Goal: Transaction & Acquisition: Subscribe to service/newsletter

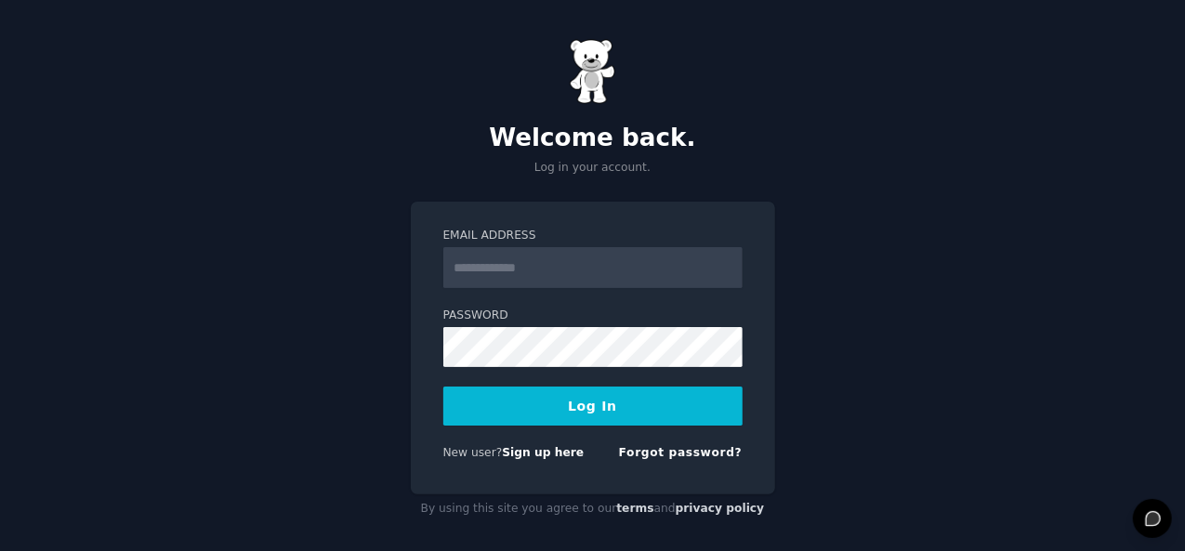
click at [511, 264] on input "Email Address" at bounding box center [592, 267] width 299 height 41
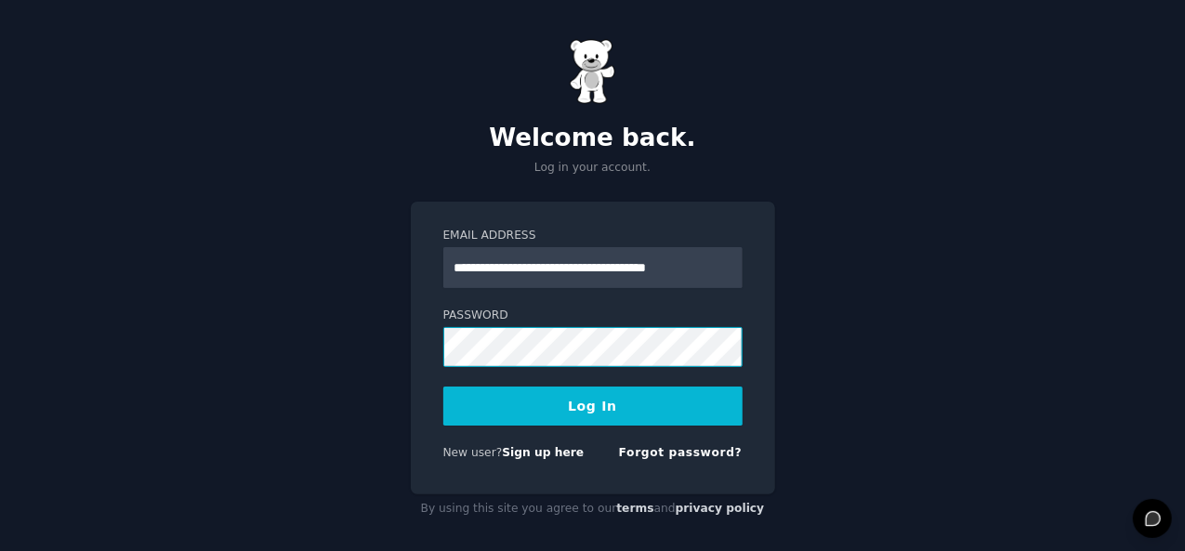
click at [443, 387] on button "Log In" at bounding box center [592, 406] width 299 height 39
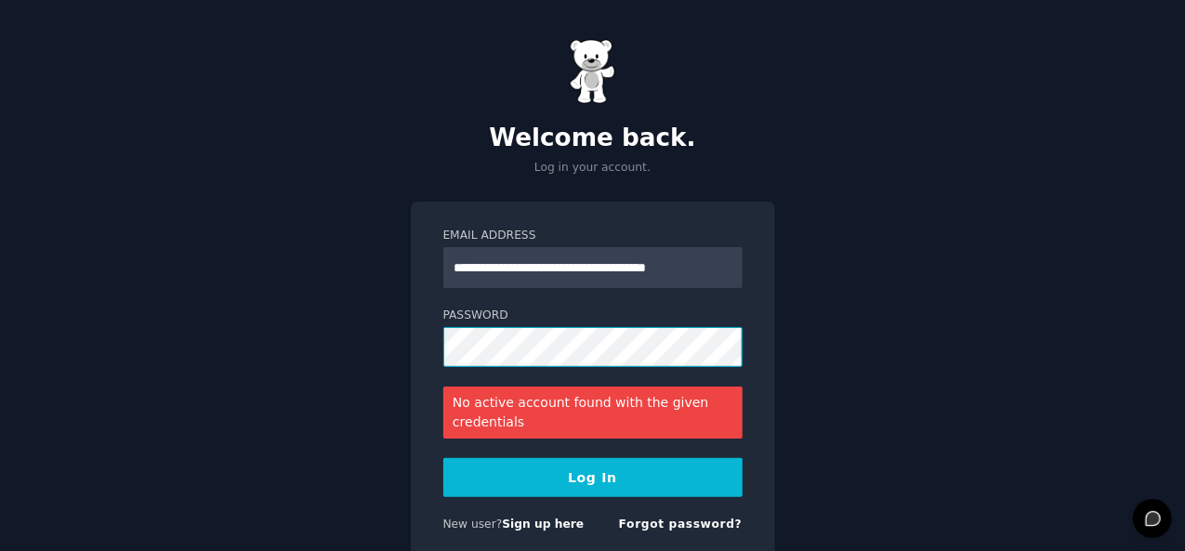
click at [443, 458] on button "Log In" at bounding box center [592, 477] width 299 height 39
click at [652, 293] on form "**********" at bounding box center [592, 384] width 299 height 312
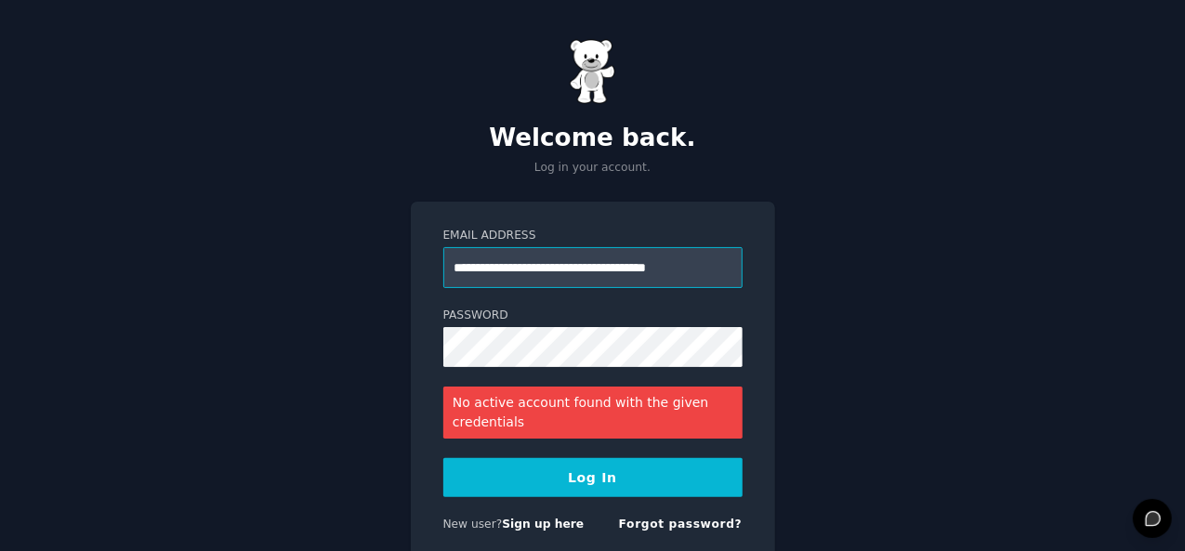
click at [662, 273] on input "**********" at bounding box center [592, 267] width 299 height 41
type input "**********"
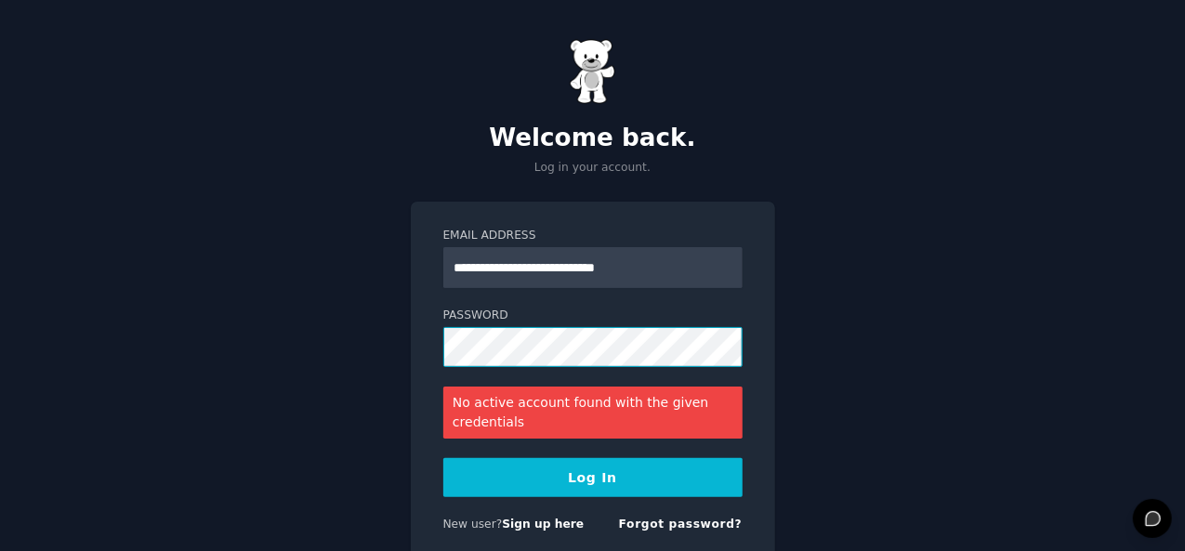
click at [443, 458] on button "Log In" at bounding box center [592, 477] width 299 height 39
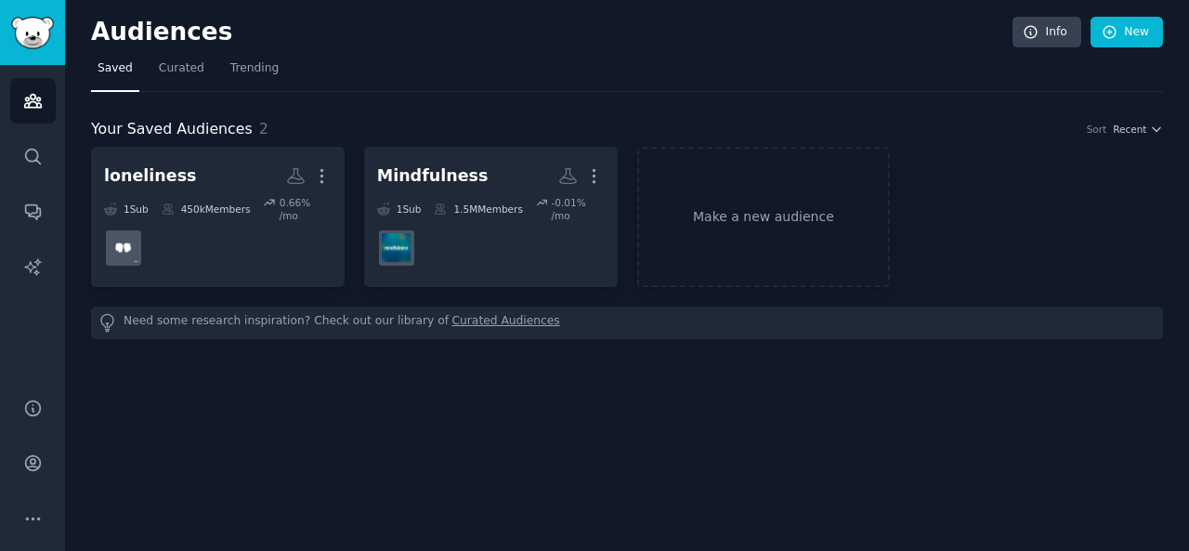
drag, startPoint x: 388, startPoint y: 399, endPoint x: 414, endPoint y: 392, distance: 26.8
click at [400, 394] on div "Audiences Info New Saved Curated Trending Your Saved Audiences 2 Sort Recent lo…" at bounding box center [627, 275] width 1124 height 551
click at [33, 454] on icon "Sidebar" at bounding box center [33, 463] width 20 height 20
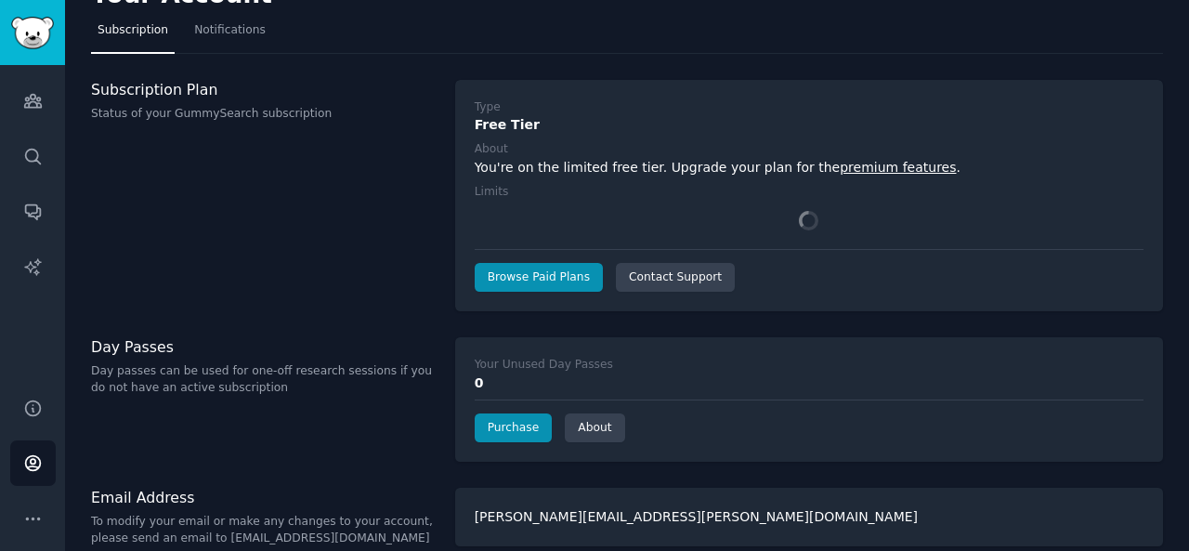
scroll to position [56, 0]
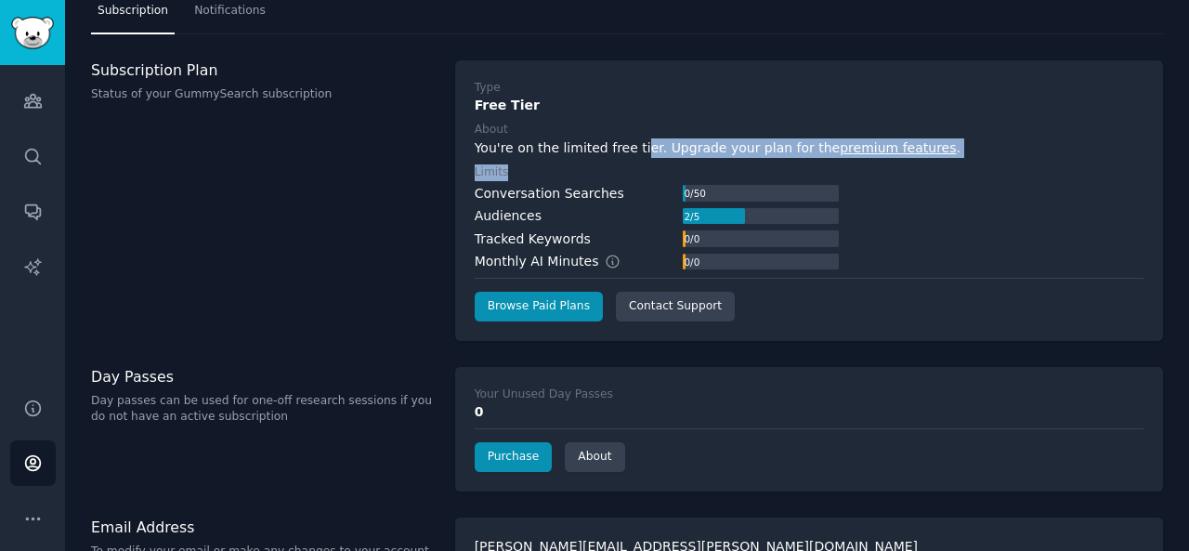
drag, startPoint x: 506, startPoint y: 159, endPoint x: 632, endPoint y: 153, distance: 125.6
click at [632, 153] on div "Type Free Tier About You're on the limited free tier. Upgrade your plan for the…" at bounding box center [809, 201] width 669 height 242
click at [632, 153] on div "You're on the limited free tier. Upgrade your plan for the premium features ." at bounding box center [809, 148] width 669 height 20
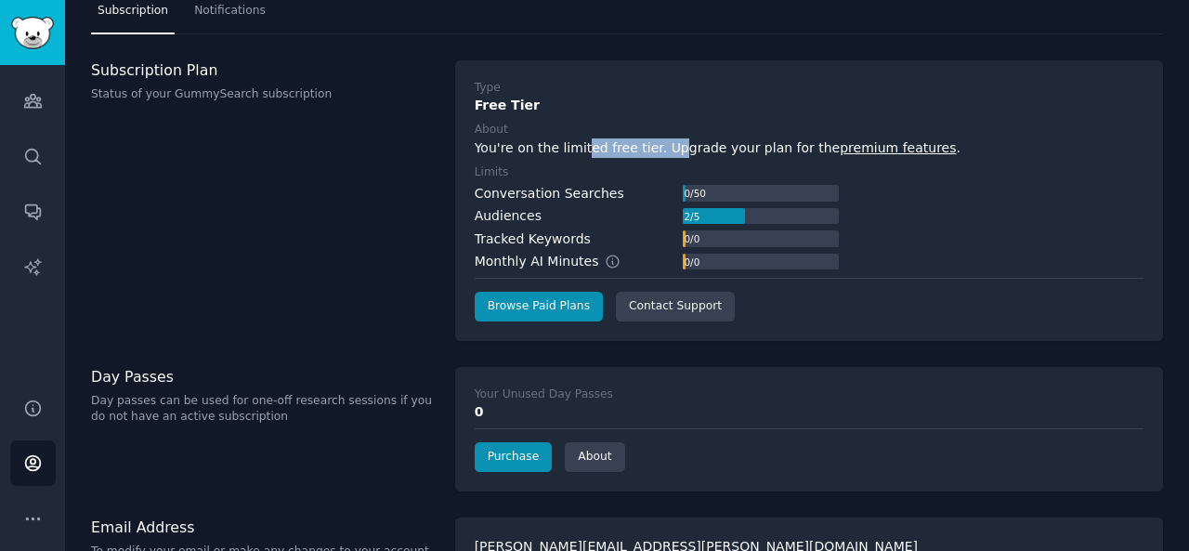
drag, startPoint x: 656, startPoint y: 146, endPoint x: 671, endPoint y: 144, distance: 15.0
click at [671, 144] on div "You're on the limited free tier. Upgrade your plan for the premium features ." at bounding box center [809, 148] width 669 height 20
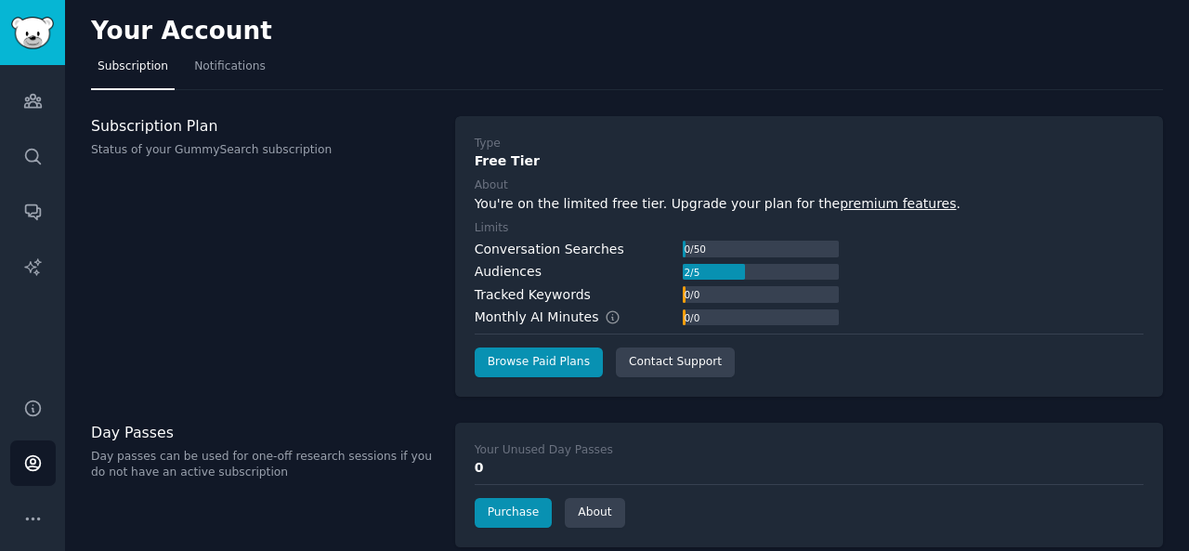
scroll to position [0, 0]
click at [840, 200] on link "premium features" at bounding box center [898, 203] width 116 height 15
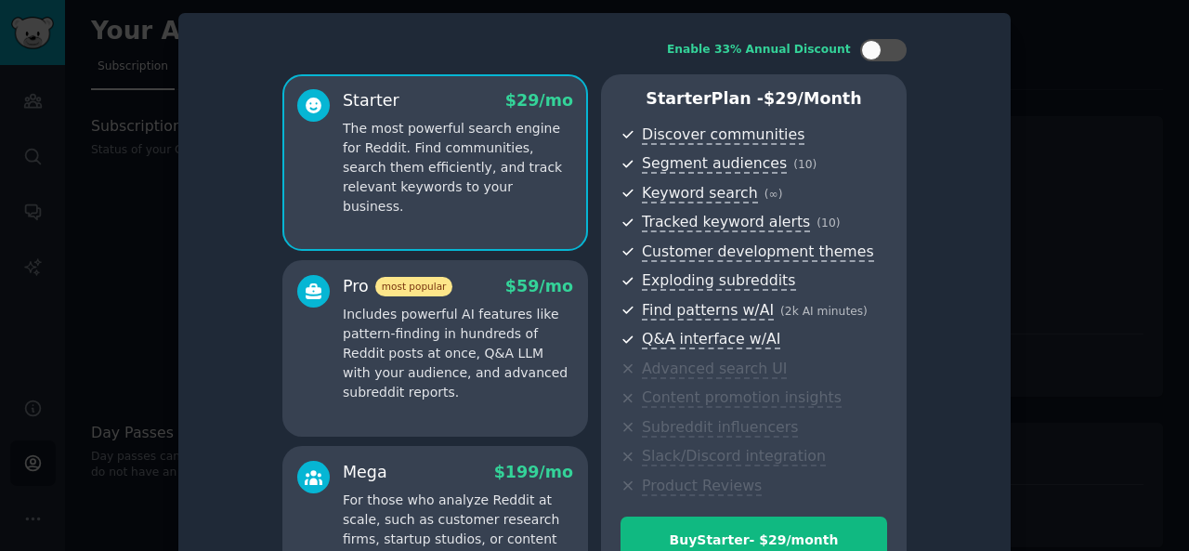
click at [1076, 99] on div at bounding box center [594, 275] width 1189 height 551
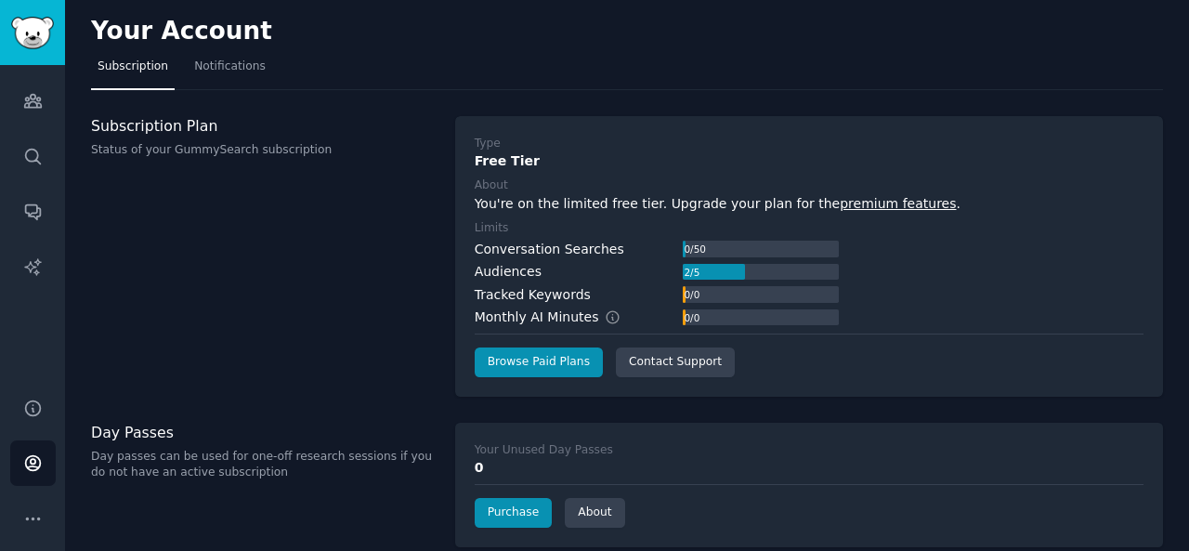
click at [402, 184] on div "Subscription Plan Status of your GummySearch subscription" at bounding box center [263, 256] width 345 height 281
drag, startPoint x: 501, startPoint y: 275, endPoint x: 556, endPoint y: 272, distance: 54.9
click at [556, 272] on div "Audiences 2 / 5" at bounding box center [657, 272] width 364 height 20
click at [541, 209] on div "You're on the limited free tier. Upgrade your plan for the premium features ." at bounding box center [809, 204] width 669 height 20
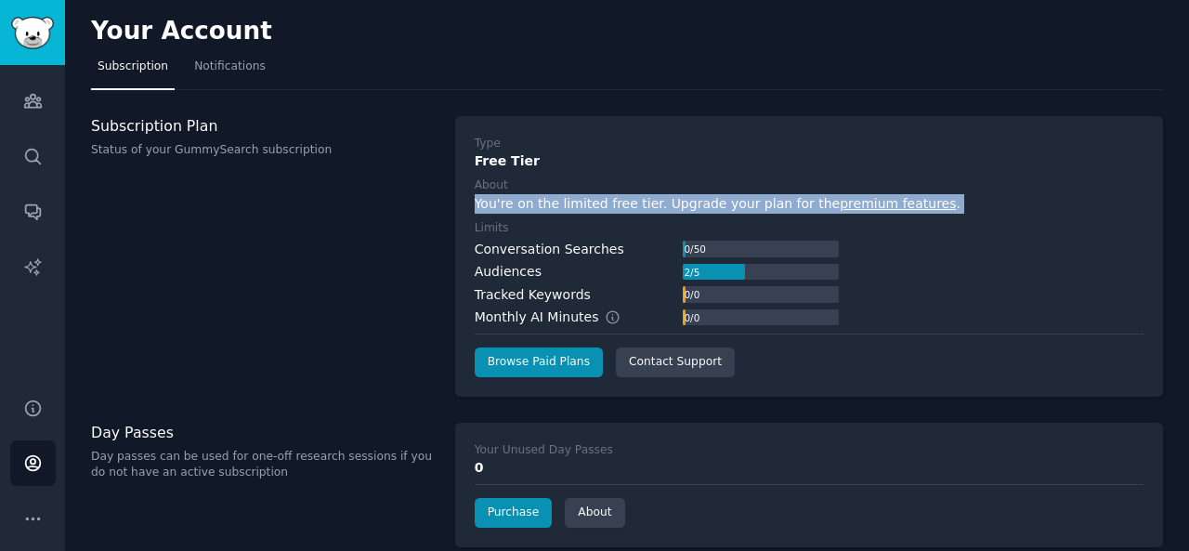
click at [541, 209] on div "You're on the limited free tier. Upgrade your plan for the premium features ." at bounding box center [809, 204] width 669 height 20
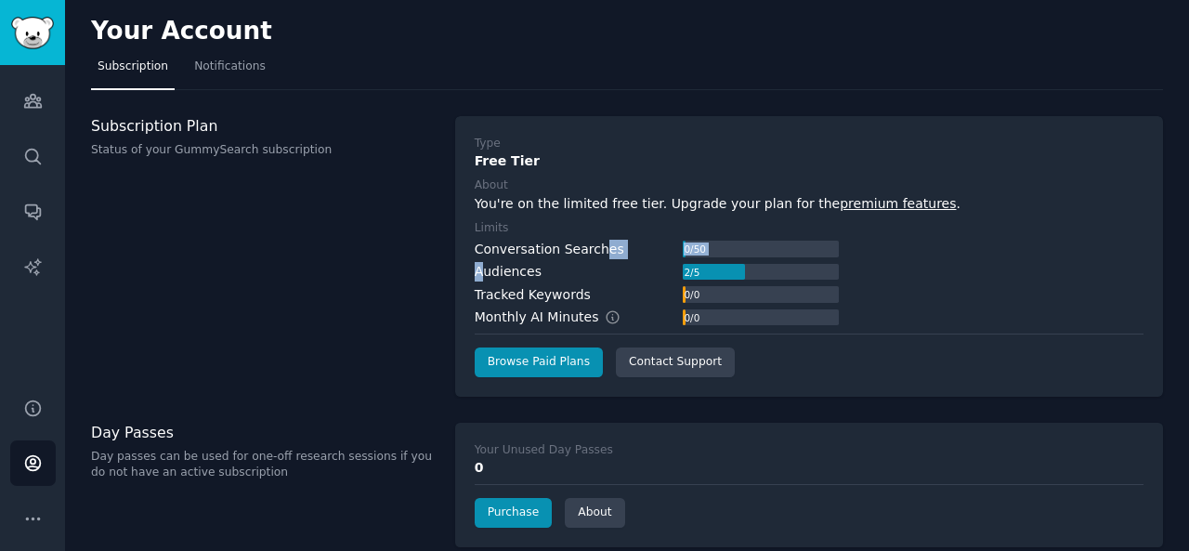
drag, startPoint x: 563, startPoint y: 256, endPoint x: 593, endPoint y: 256, distance: 29.7
click at [593, 256] on div "Conversation Searches 0 / 50 Audiences 2 / 5 Tracked Keywords 0 / 0 Monthly AI …" at bounding box center [657, 284] width 364 height 88
click at [593, 256] on div "Conversation Searches" at bounding box center [550, 250] width 150 height 20
click at [520, 270] on div "Audiences" at bounding box center [508, 272] width 67 height 20
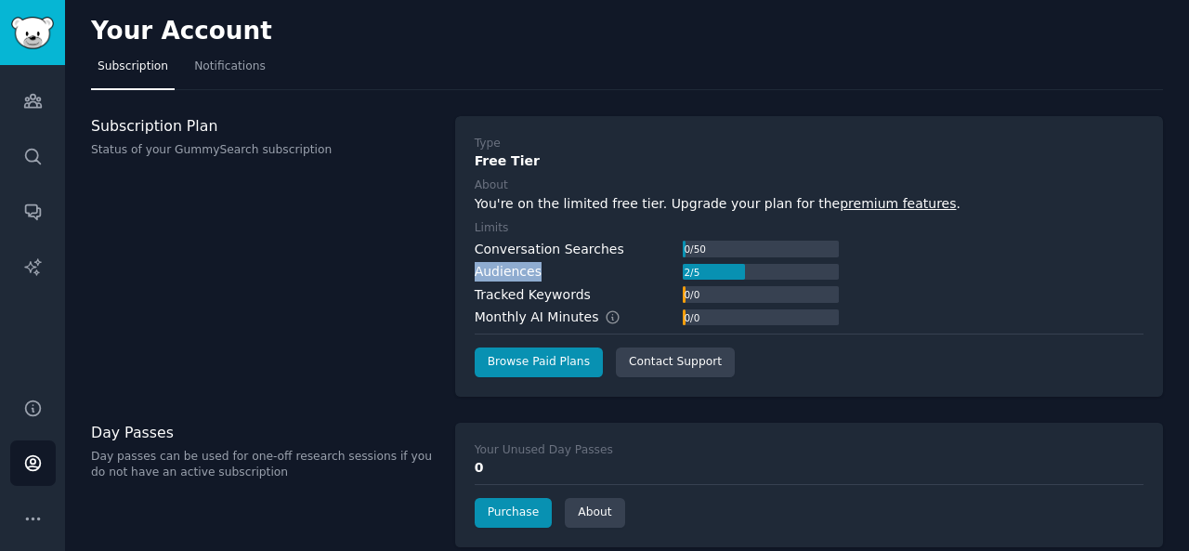
click at [530, 271] on div "Type Free Tier About You're on the limited free tier. Upgrade your plan for the…" at bounding box center [809, 256] width 708 height 281
click at [530, 271] on div "Audiences" at bounding box center [508, 272] width 67 height 20
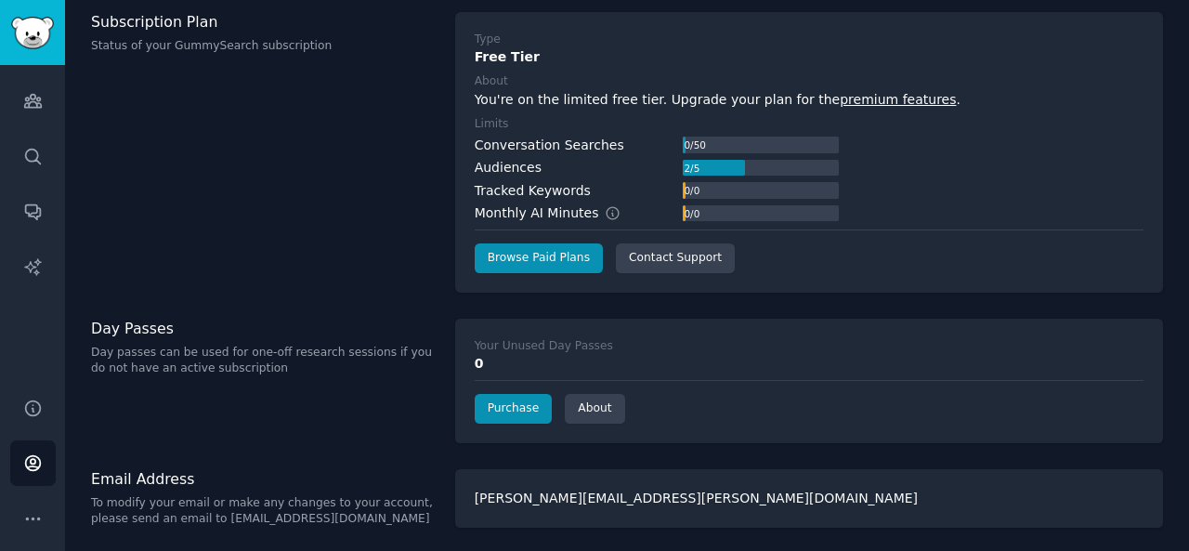
scroll to position [105, 0]
click at [569, 406] on link "About" at bounding box center [594, 408] width 59 height 30
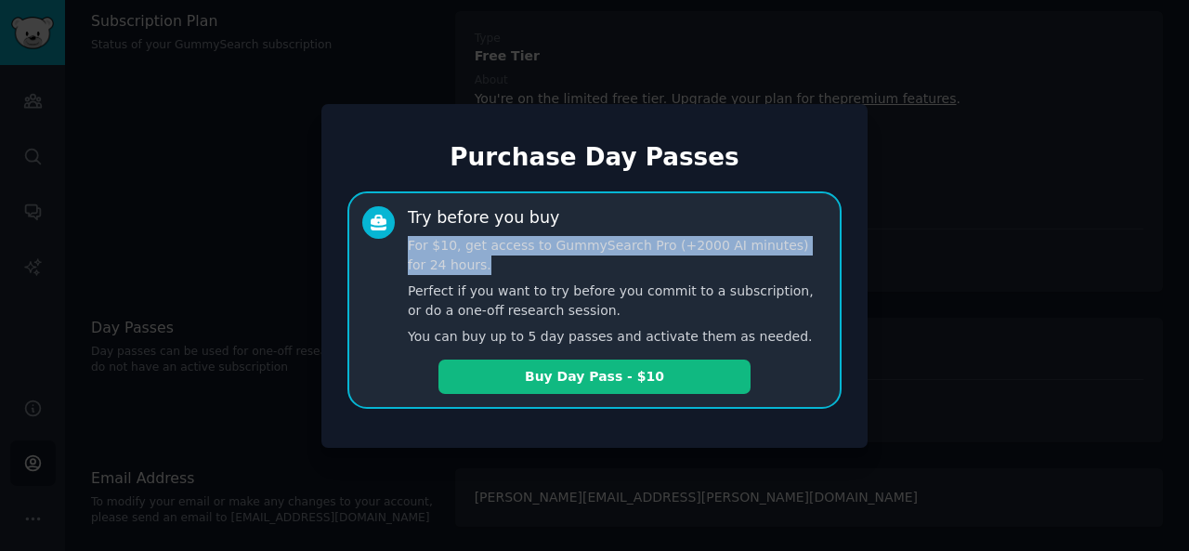
click at [544, 261] on p "For $10, get access to GummySearch Pro (+2000 AI minutes) for 24 hours." at bounding box center [617, 255] width 419 height 39
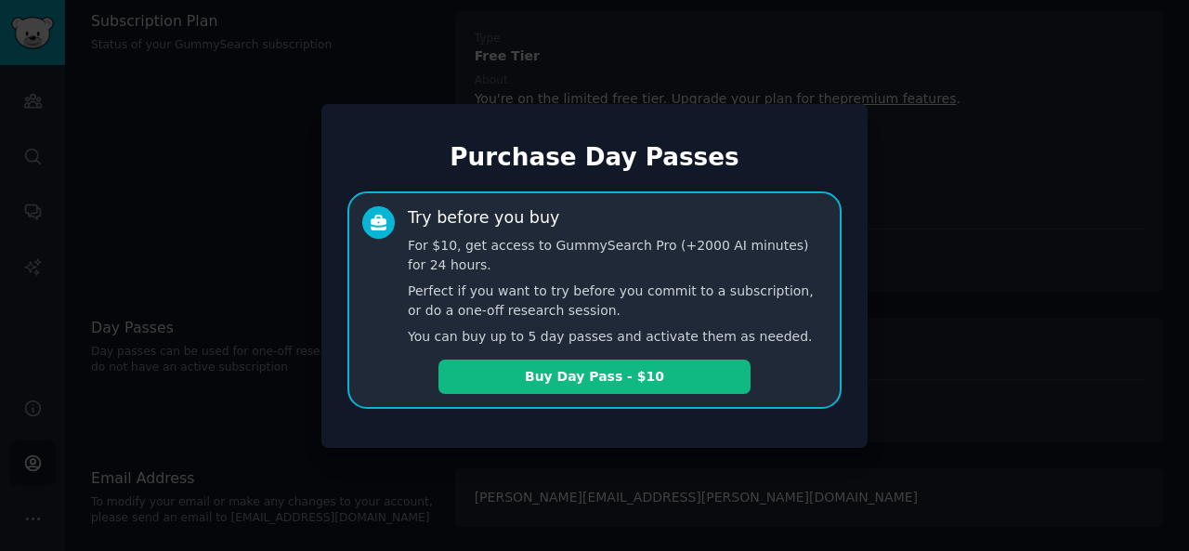
click at [544, 261] on p "For $10, get access to GummySearch Pro (+2000 AI minutes) for 24 hours." at bounding box center [617, 255] width 419 height 39
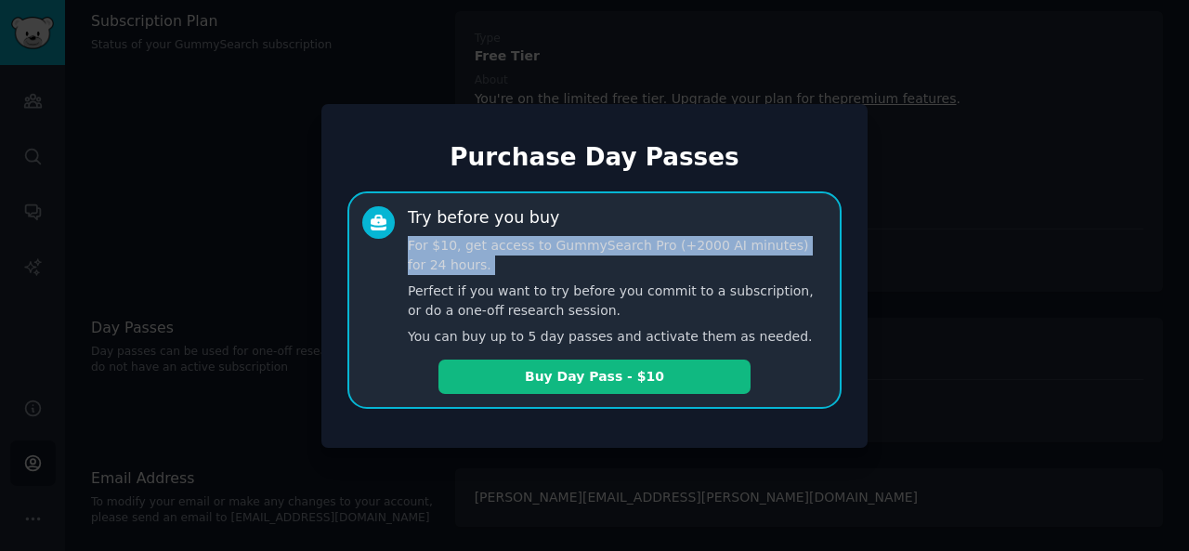
click at [544, 261] on p "For $10, get access to GummySearch Pro (+2000 AI minutes) for 24 hours." at bounding box center [617, 255] width 419 height 39
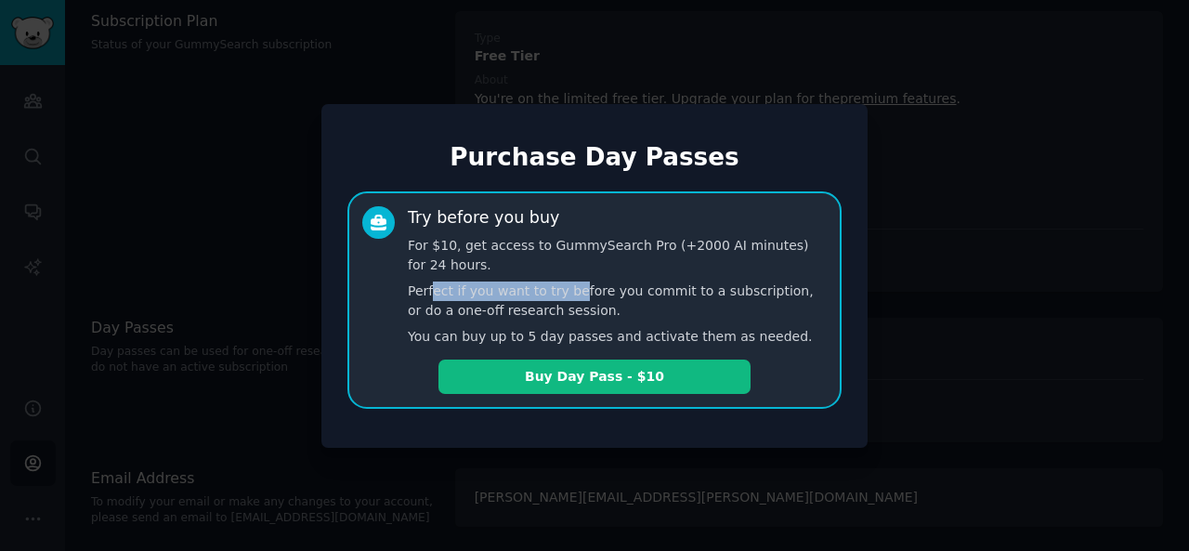
drag, startPoint x: 545, startPoint y: 284, endPoint x: 565, endPoint y: 287, distance: 19.7
click at [565, 287] on div "Try before you buy For $10, get access to GummySearch Pro (+2000 AI minutes) fo…" at bounding box center [617, 276] width 419 height 140
click at [565, 287] on p "Perfect if you want to try before you commit to a subscription, or do a one-off…" at bounding box center [617, 301] width 419 height 39
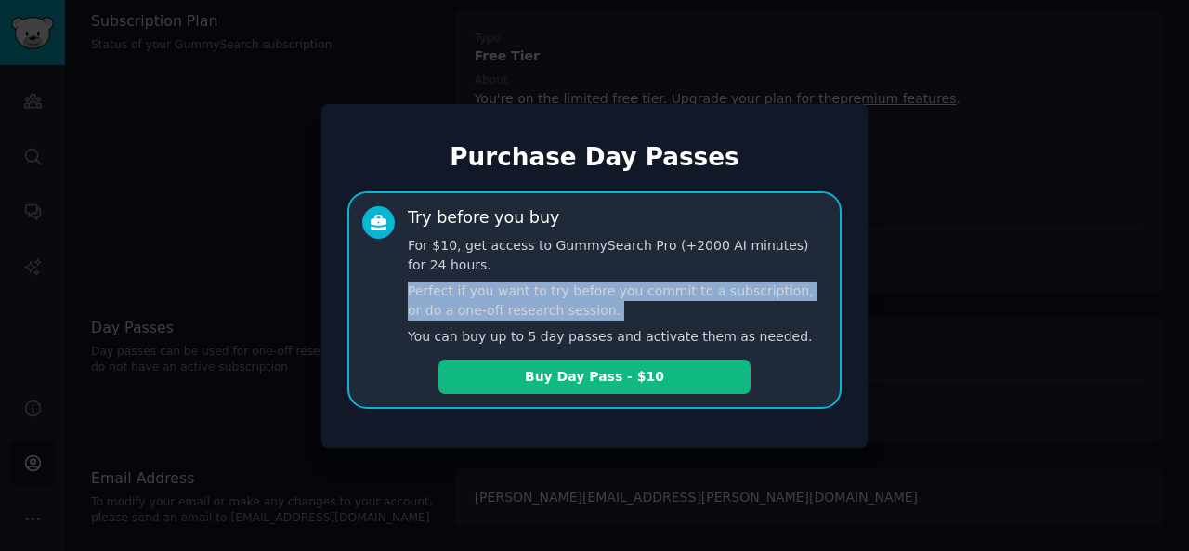
click at [565, 287] on p "Perfect if you want to try before you commit to a subscription, or do a one-off…" at bounding box center [617, 301] width 419 height 39
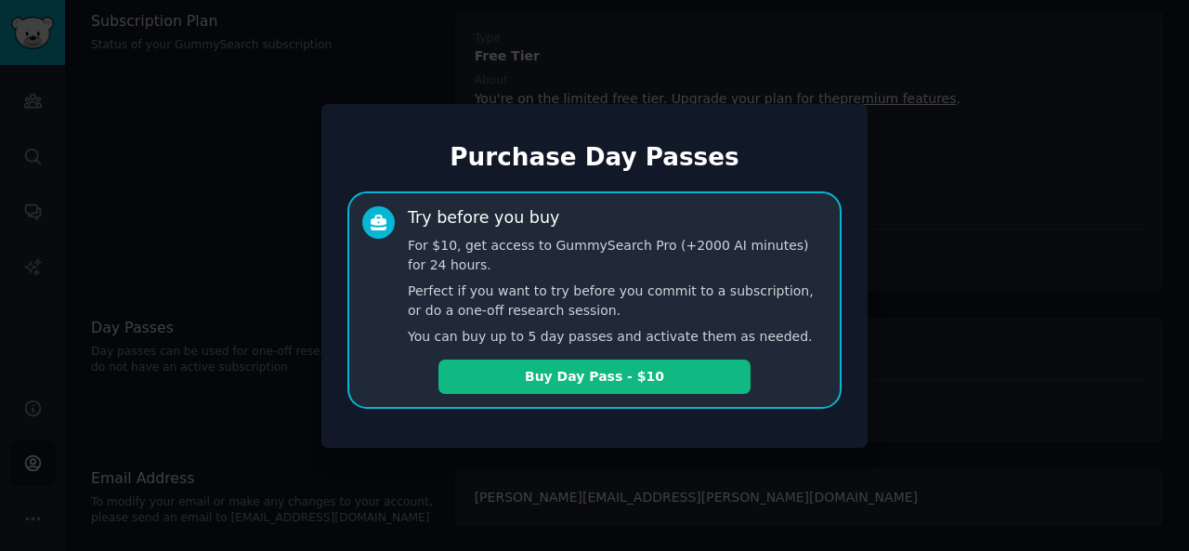
click at [999, 276] on div at bounding box center [594, 275] width 1189 height 551
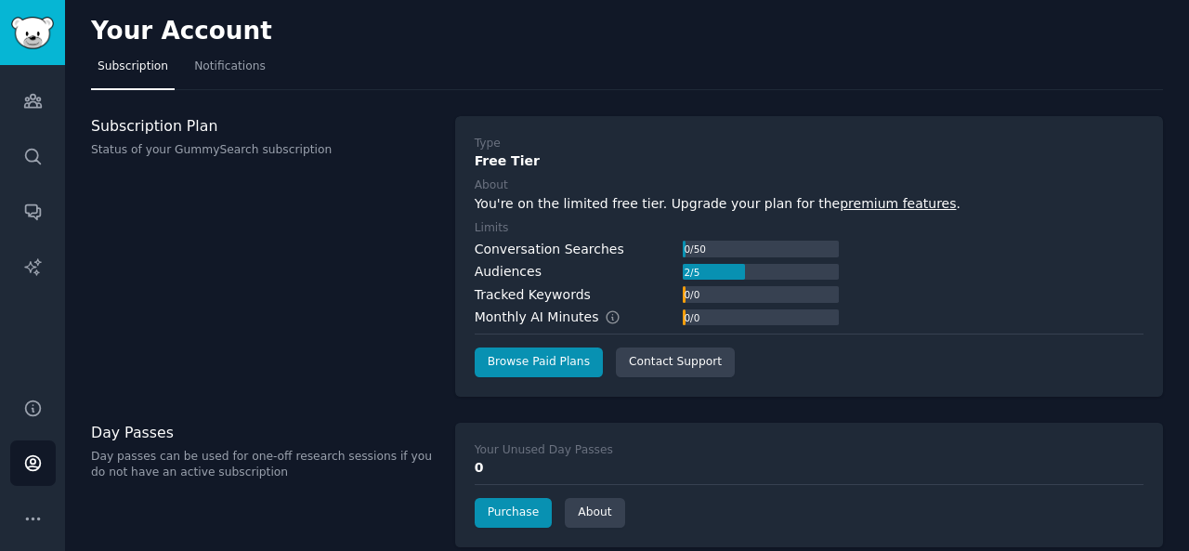
click at [310, 295] on div "Subscription Plan Status of your GummySearch subscription" at bounding box center [263, 256] width 345 height 281
click at [28, 111] on link "Audiences" at bounding box center [33, 101] width 46 height 46
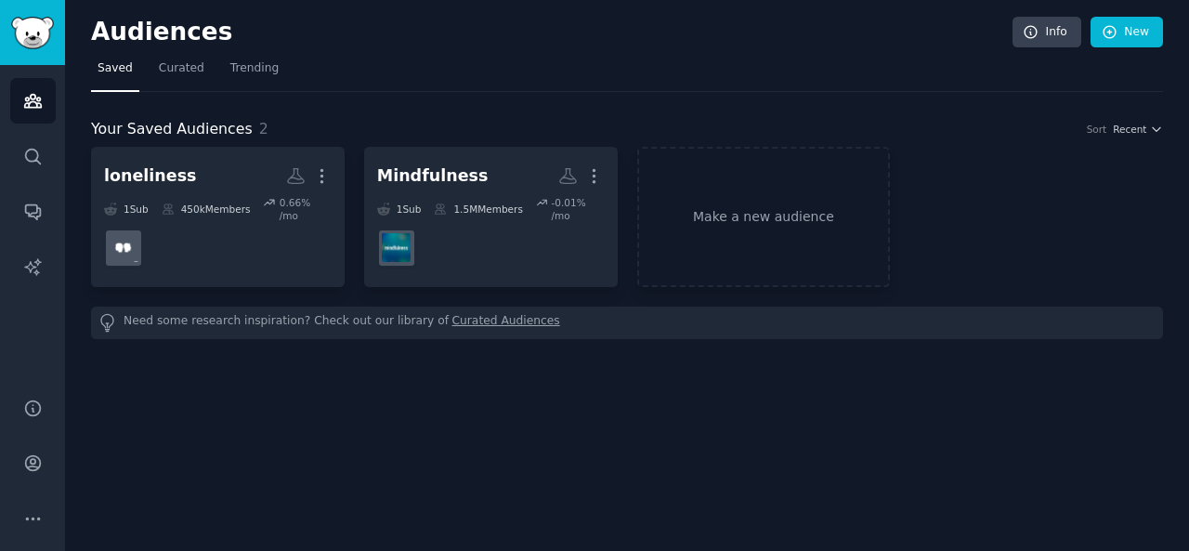
click at [352, 363] on div "Audiences Info New Saved Curated Trending Your Saved Audiences 2 Sort Recent lo…" at bounding box center [627, 275] width 1124 height 551
click at [711, 191] on link "Make a new audience" at bounding box center [764, 217] width 254 height 140
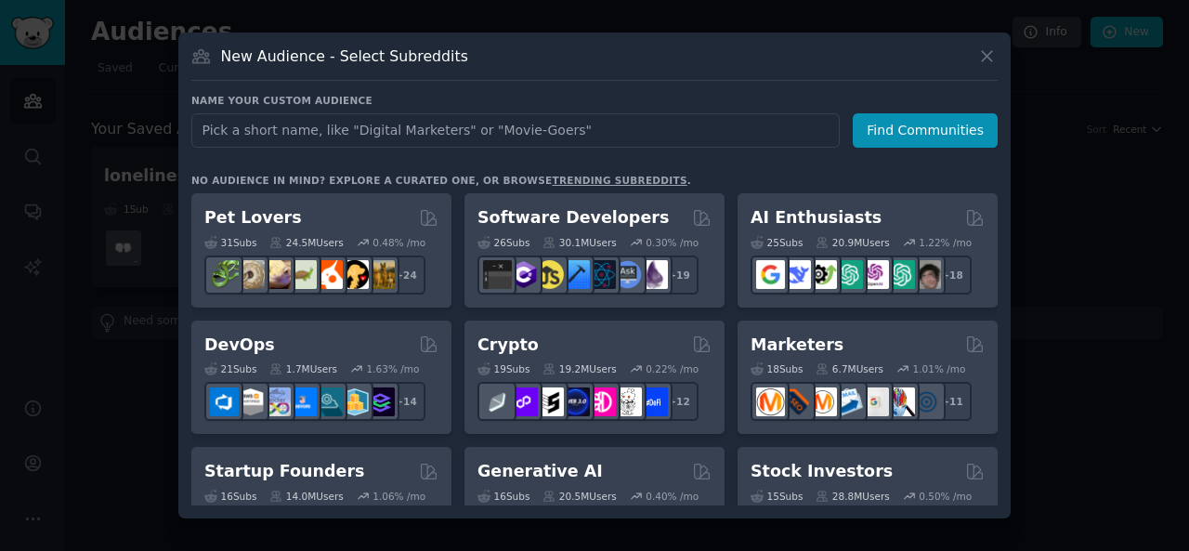
click at [478, 141] on input "text" at bounding box center [515, 130] width 649 height 34
click at [557, 181] on link "trending subreddits" at bounding box center [619, 180] width 135 height 11
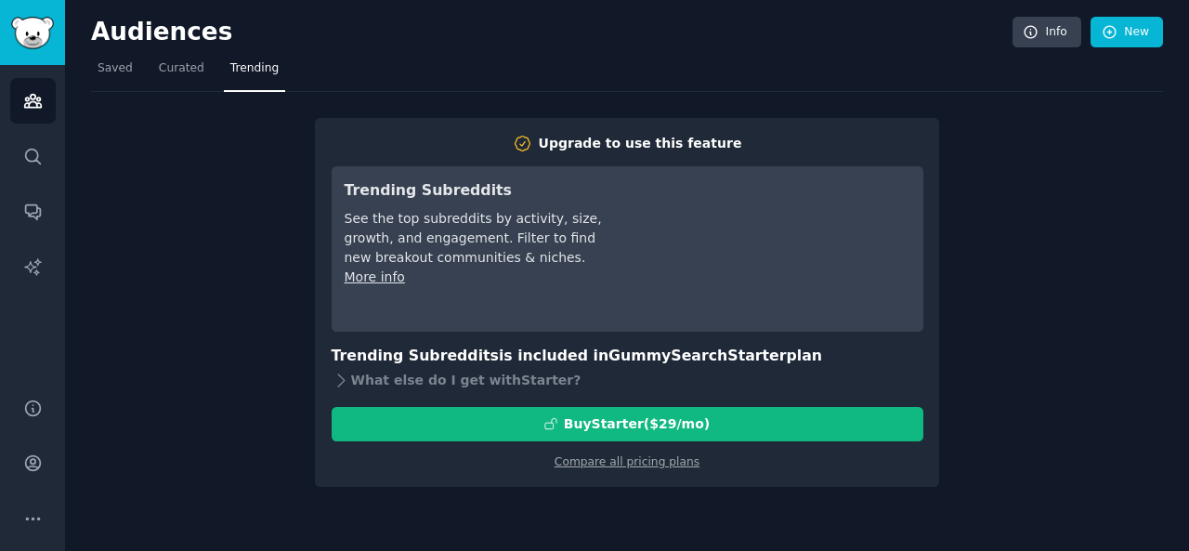
click at [188, 308] on div "Upgrade to use this feature Trending Subreddits See the top subreddits by activ…" at bounding box center [627, 289] width 1072 height 395
click at [185, 66] on span "Curated" at bounding box center [182, 68] width 46 height 17
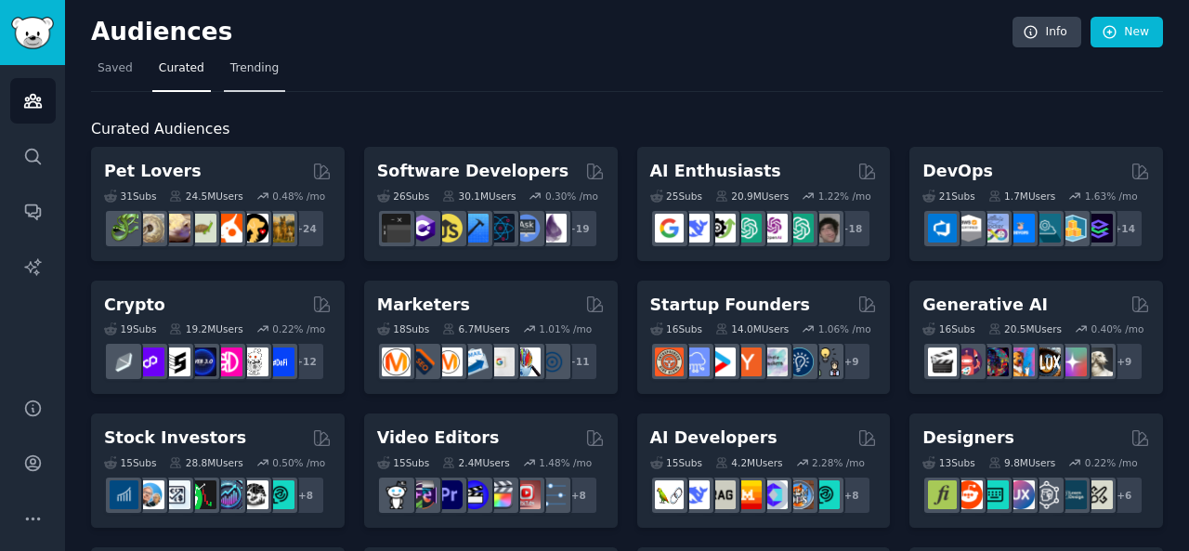
click at [230, 65] on span "Trending" at bounding box center [254, 68] width 48 height 17
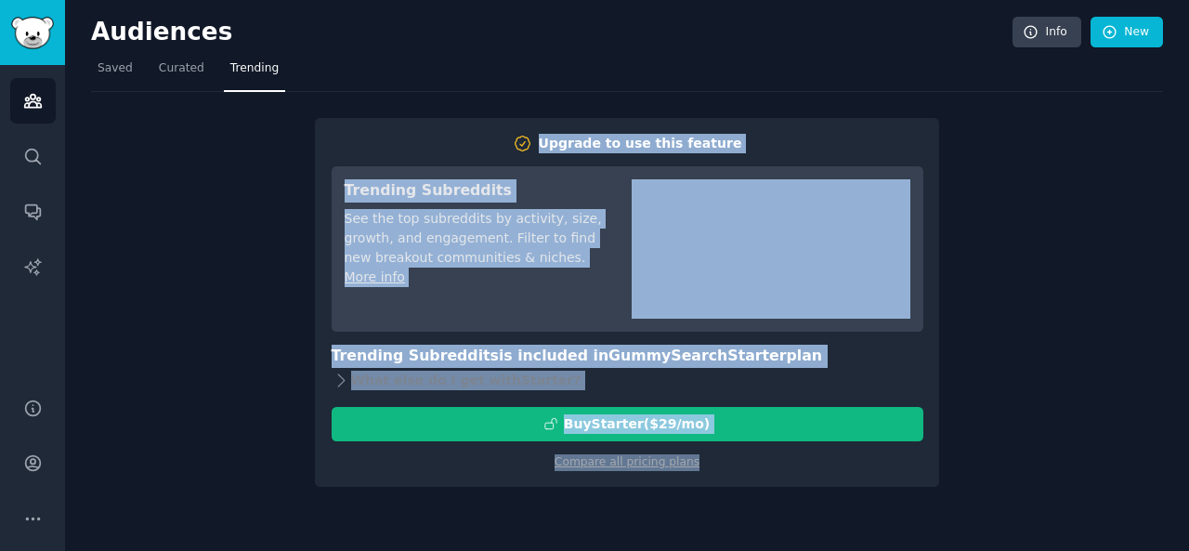
drag, startPoint x: 236, startPoint y: 121, endPoint x: 1070, endPoint y: 490, distance: 912.2
click at [1070, 490] on div "Audiences Info New Saved Curated Trending Upgrade to use this feature Trending …" at bounding box center [627, 275] width 1124 height 551
click at [1073, 464] on div "Upgrade to use this feature Trending Subreddits See the top subreddits by activ…" at bounding box center [627, 289] width 1072 height 395
drag, startPoint x: 869, startPoint y: 465, endPoint x: 340, endPoint y: 101, distance: 641.4
click at [349, 99] on div "Upgrade to use this feature Trending Subreddits See the top subreddits by activ…" at bounding box center [627, 289] width 1072 height 395
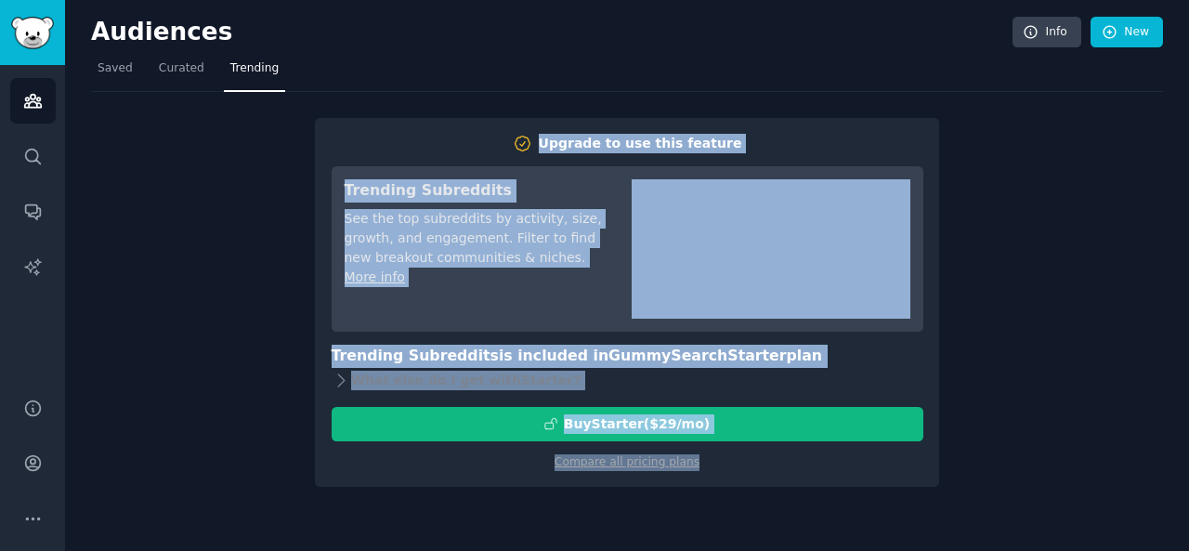
click at [225, 177] on div "Upgrade to use this feature Trending Subreddits See the top subreddits by activ…" at bounding box center [627, 289] width 1072 height 395
drag, startPoint x: 400, startPoint y: 103, endPoint x: 1014, endPoint y: 471, distance: 715.9
click at [1000, 473] on div "Upgrade to use this feature Trending Subreddits See the top subreddits by activ…" at bounding box center [627, 289] width 1072 height 395
click at [1028, 467] on div "Upgrade to use this feature Trending Subreddits See the top subreddits by activ…" at bounding box center [627, 289] width 1072 height 395
drag, startPoint x: 963, startPoint y: 488, endPoint x: 325, endPoint y: 138, distance: 726.8
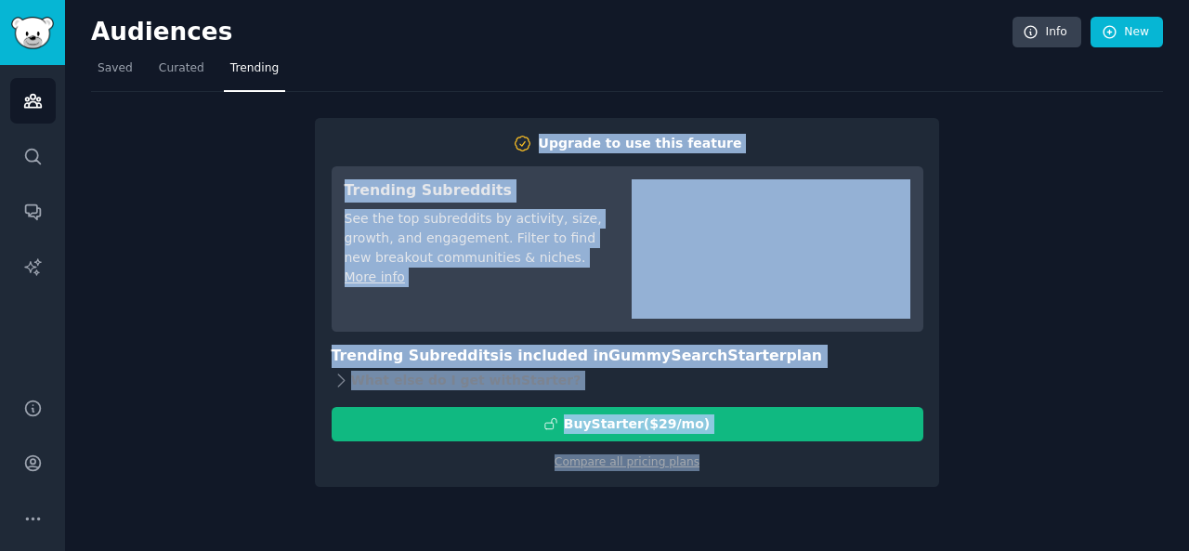
click at [325, 138] on div "Audiences Info New Saved Curated Trending Upgrade to use this feature Trending …" at bounding box center [627, 275] width 1124 height 551
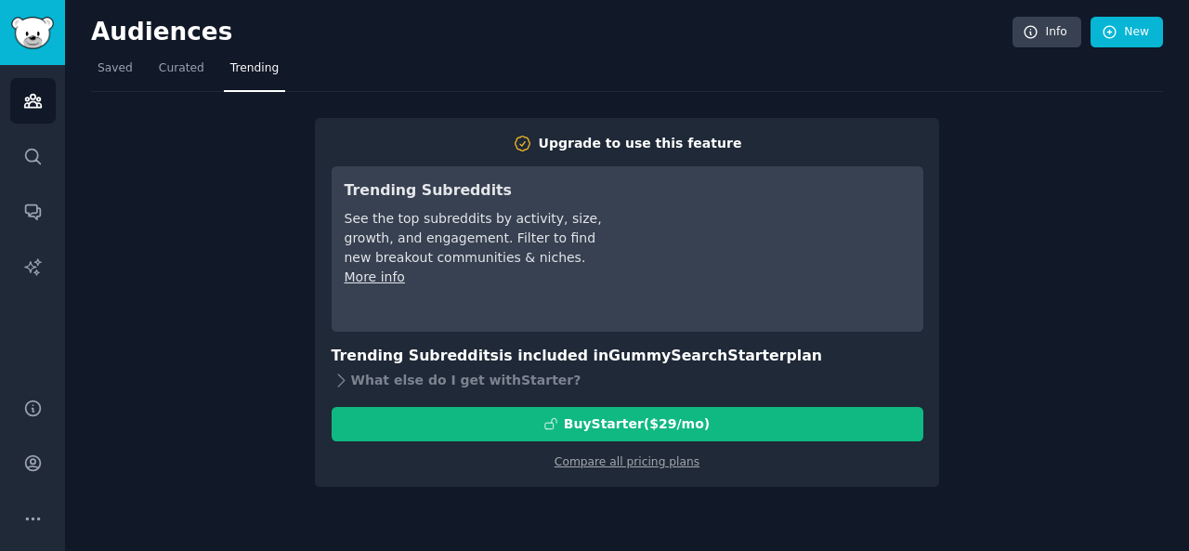
click at [332, 121] on div "Upgrade to use this feature Trending Subreddits See the top subreddits by activ…" at bounding box center [627, 302] width 624 height 369
click at [173, 73] on span "Curated" at bounding box center [182, 68] width 46 height 17
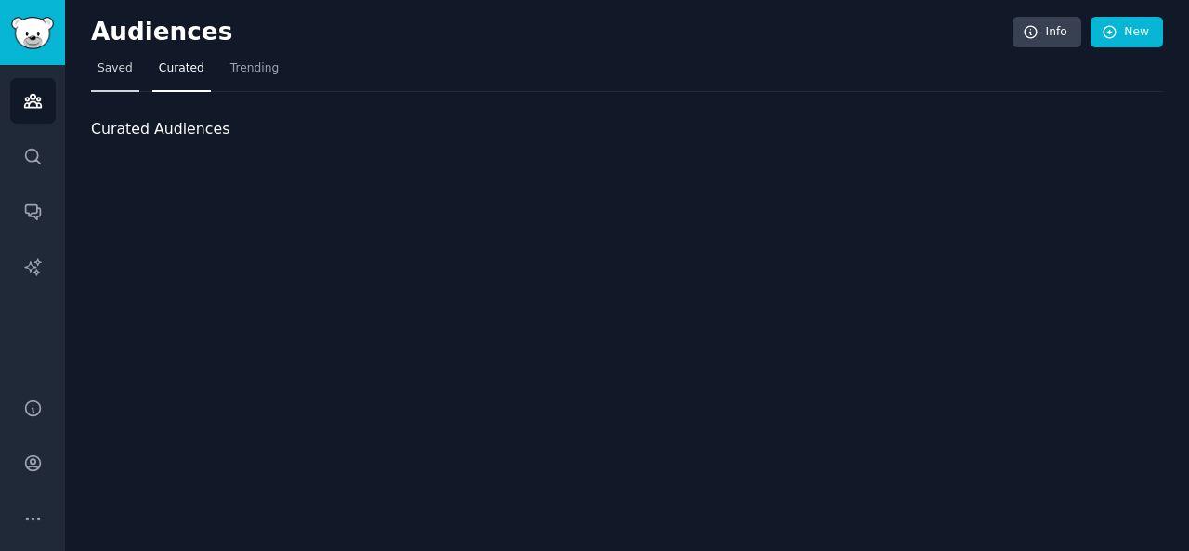
click at [115, 70] on span "Saved" at bounding box center [115, 68] width 35 height 17
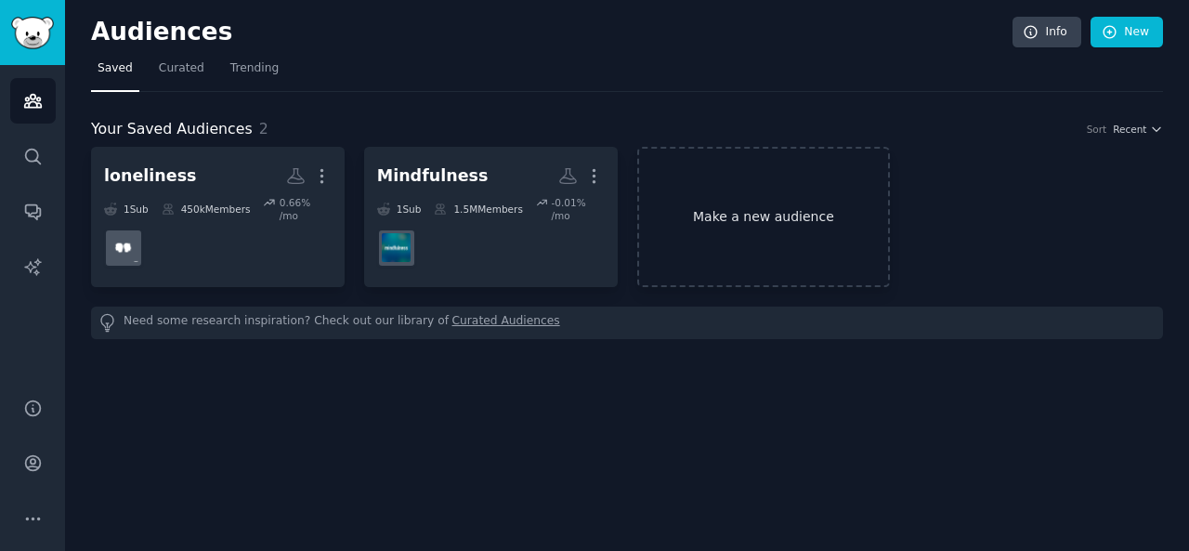
click at [790, 210] on link "Make a new audience" at bounding box center [764, 217] width 254 height 140
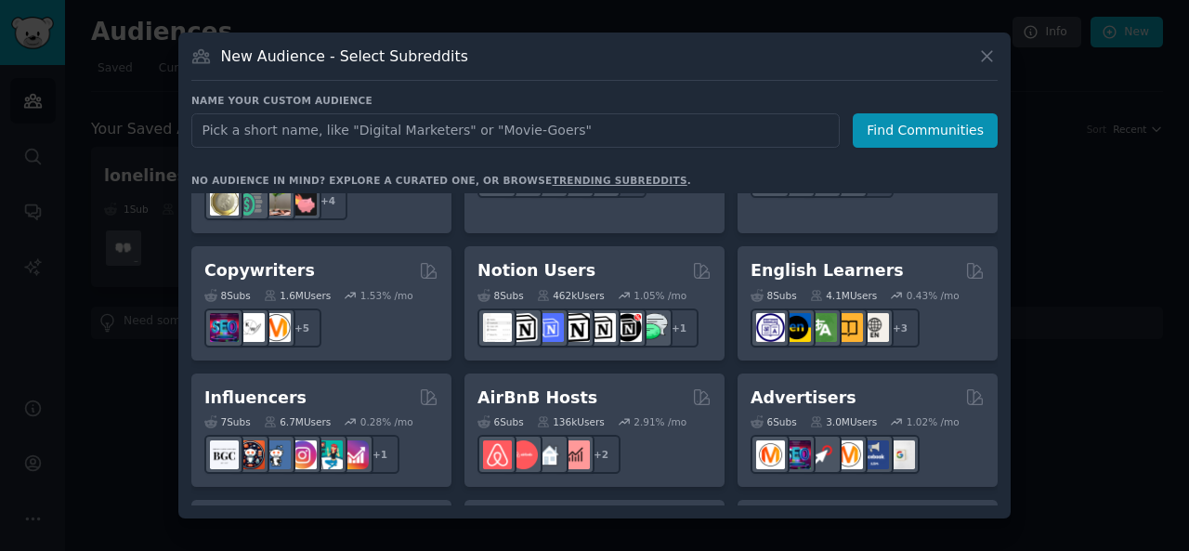
scroll to position [1115, 0]
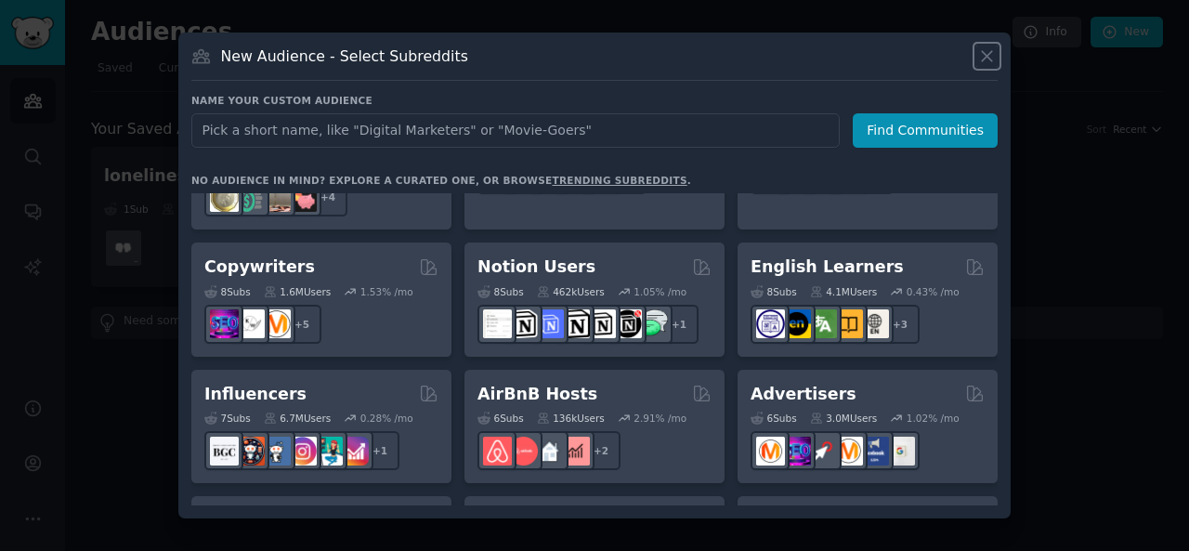
click at [983, 53] on icon at bounding box center [987, 56] width 10 height 10
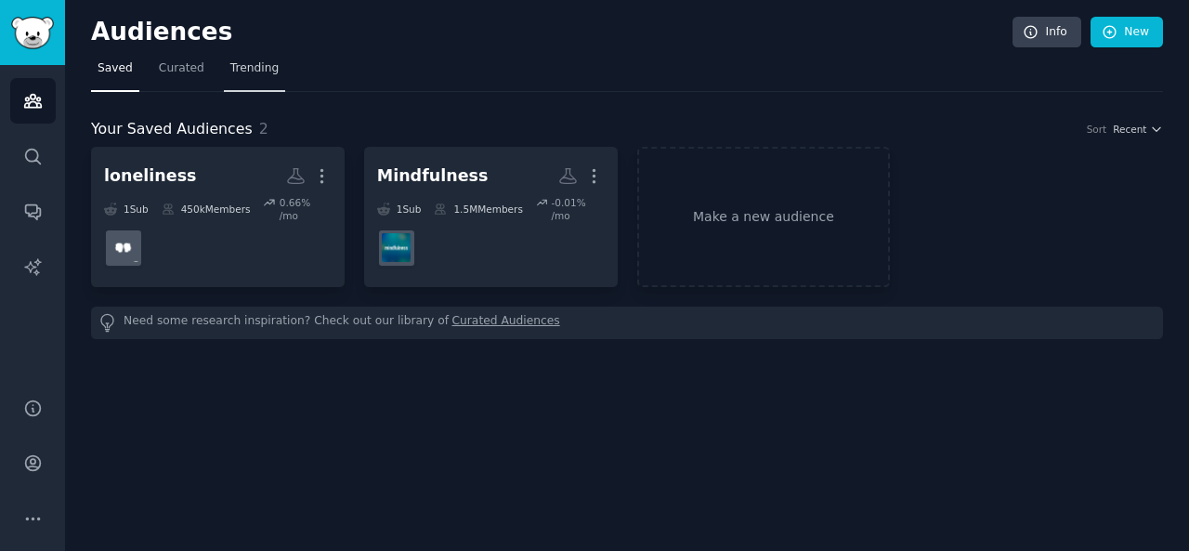
click at [224, 64] on link "Trending" at bounding box center [254, 73] width 61 height 38
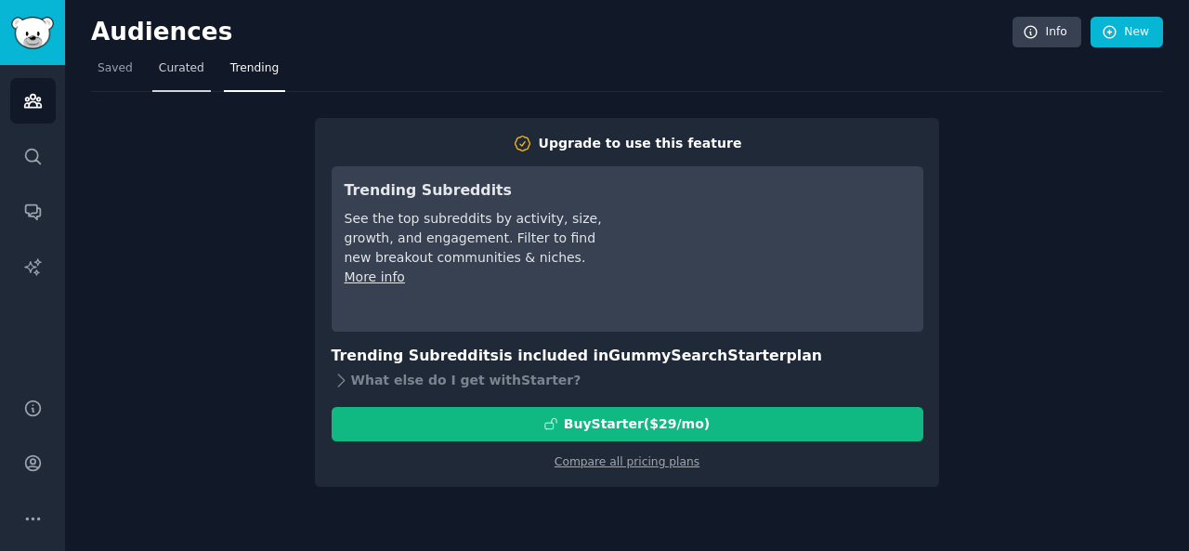
click at [180, 70] on span "Curated" at bounding box center [182, 68] width 46 height 17
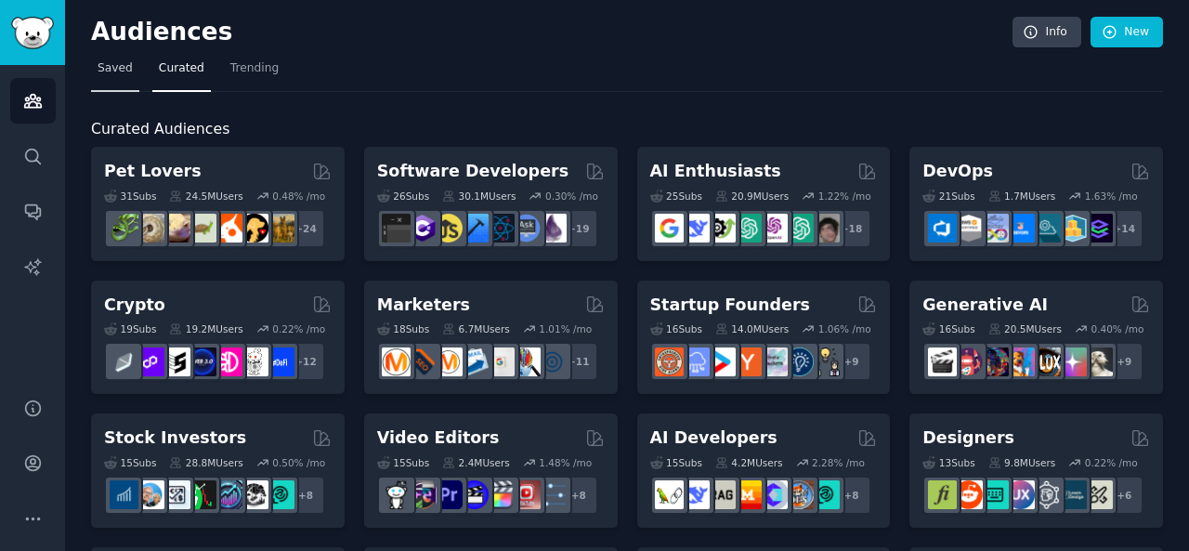
click at [98, 79] on link "Saved" at bounding box center [115, 73] width 48 height 38
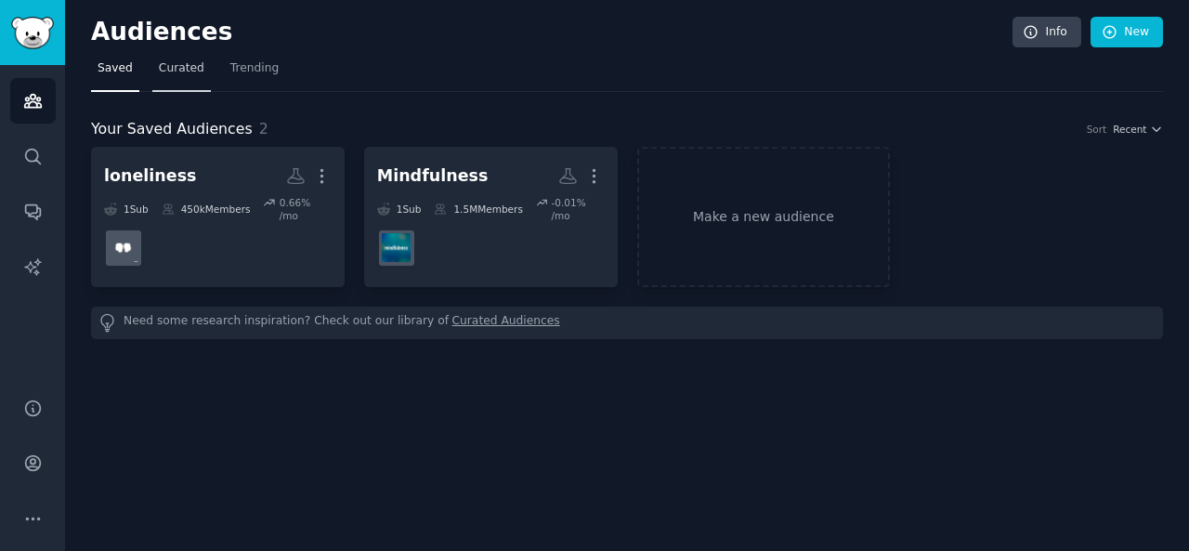
click at [159, 71] on span "Curated" at bounding box center [182, 68] width 46 height 17
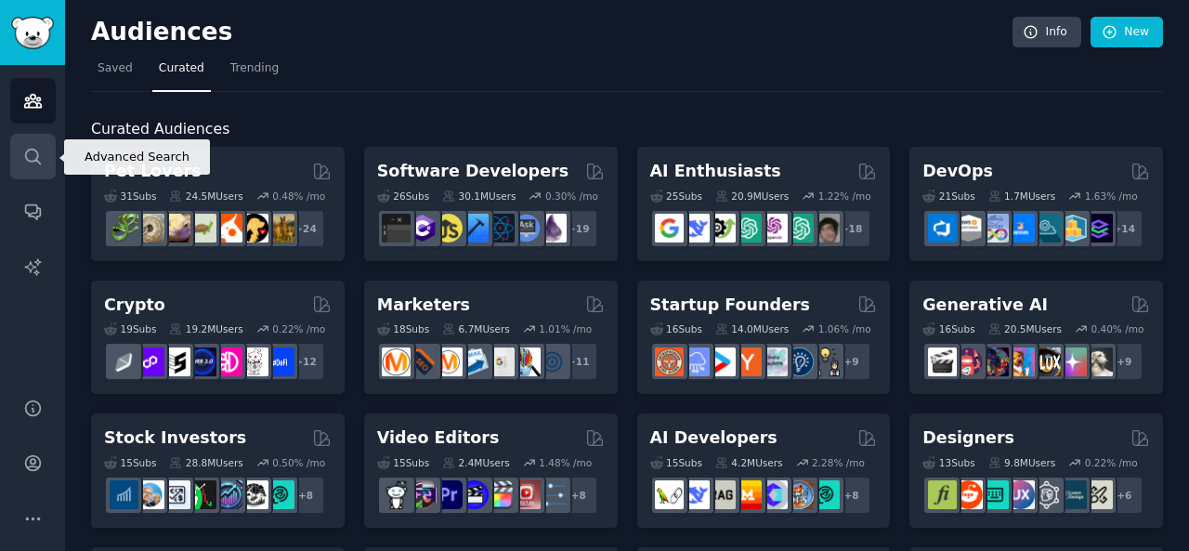
click at [25, 154] on icon "Sidebar" at bounding box center [32, 156] width 15 height 15
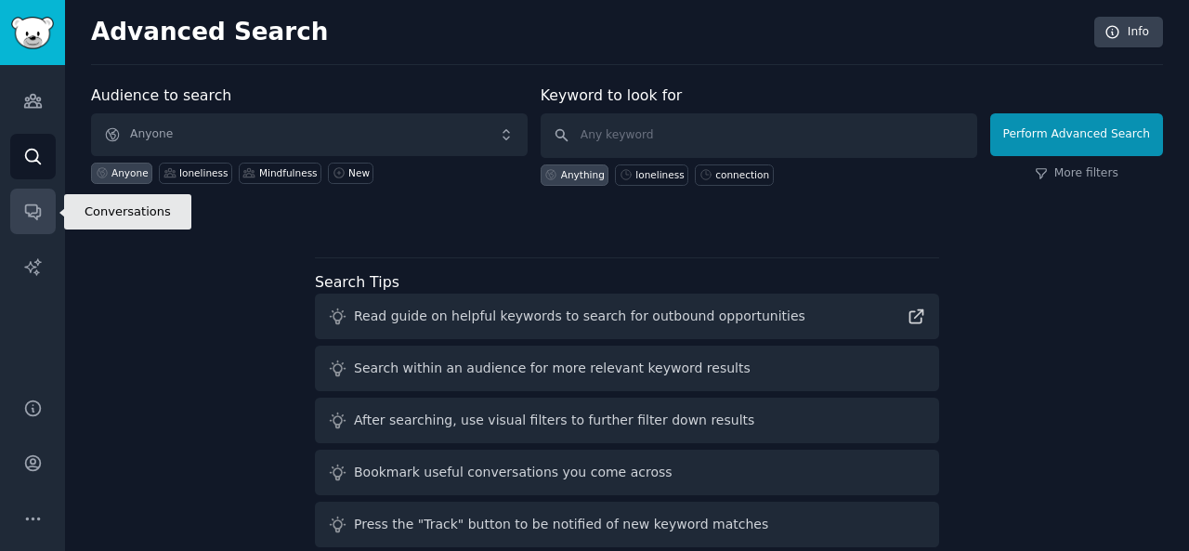
click at [20, 216] on link "Conversations" at bounding box center [33, 212] width 46 height 46
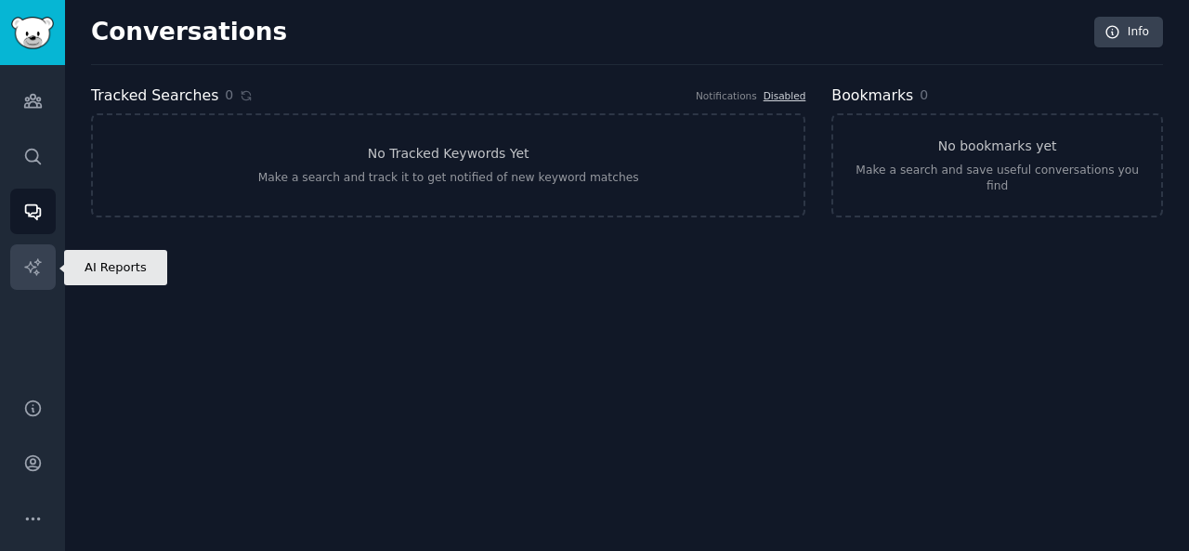
click at [48, 270] on link "AI Reports" at bounding box center [33, 267] width 46 height 46
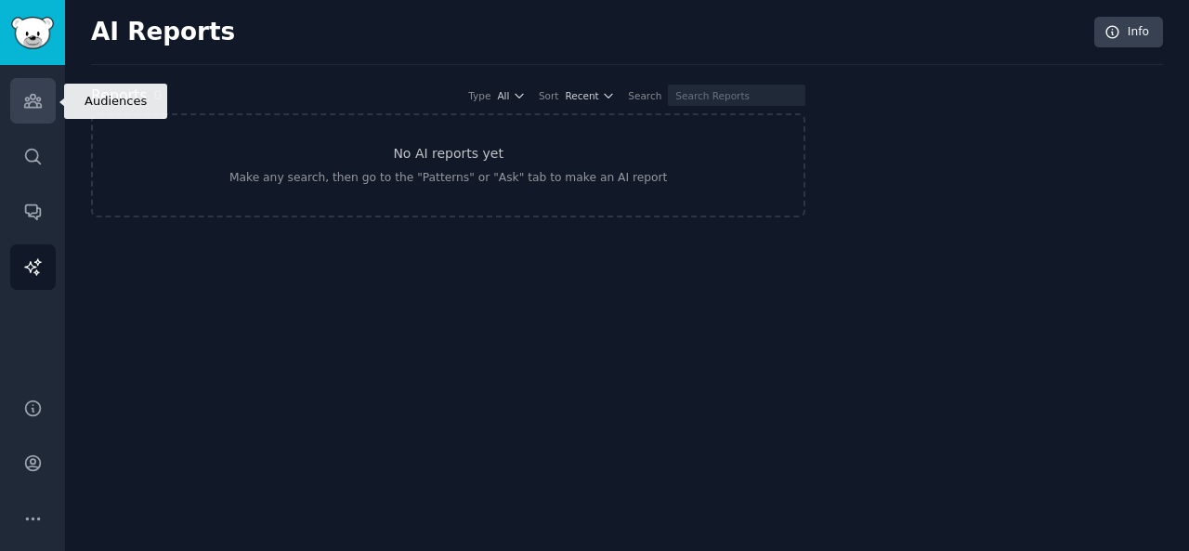
click at [31, 102] on icon "Sidebar" at bounding box center [32, 101] width 17 height 13
